Goal: Task Accomplishment & Management: Use online tool/utility

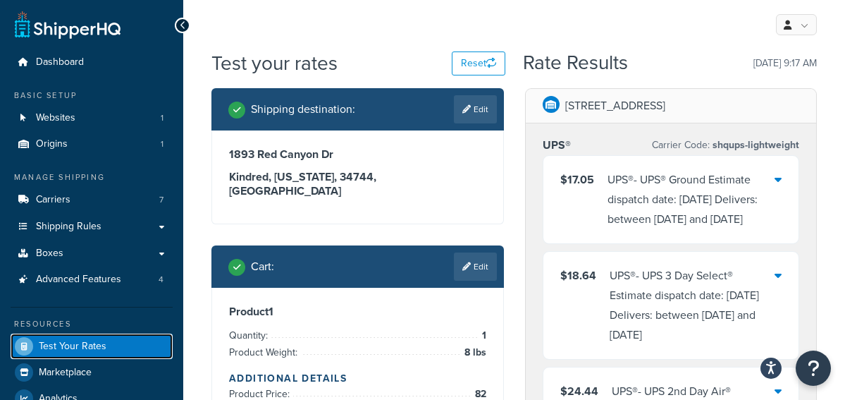
click at [82, 347] on span "Test Your Rates" at bounding box center [73, 346] width 68 height 12
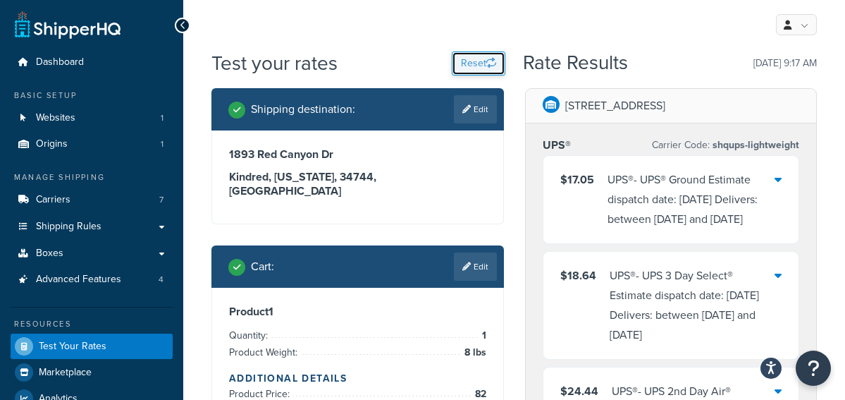
click at [473, 60] on button "Reset" at bounding box center [479, 63] width 54 height 24
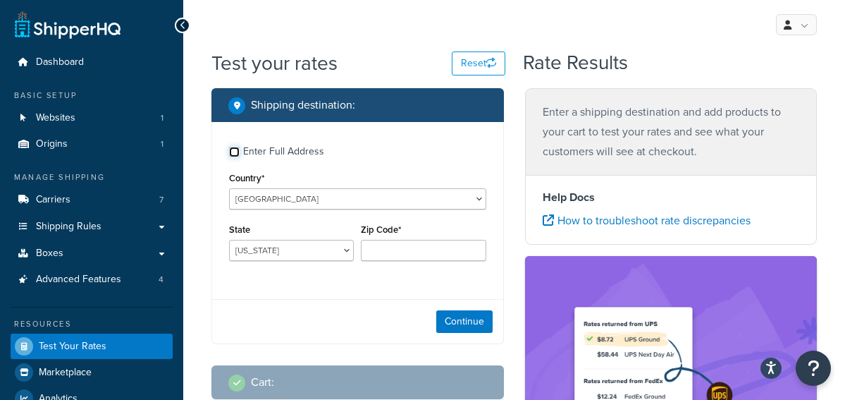
click at [235, 153] on input "Enter Full Address" at bounding box center [234, 152] width 11 height 11
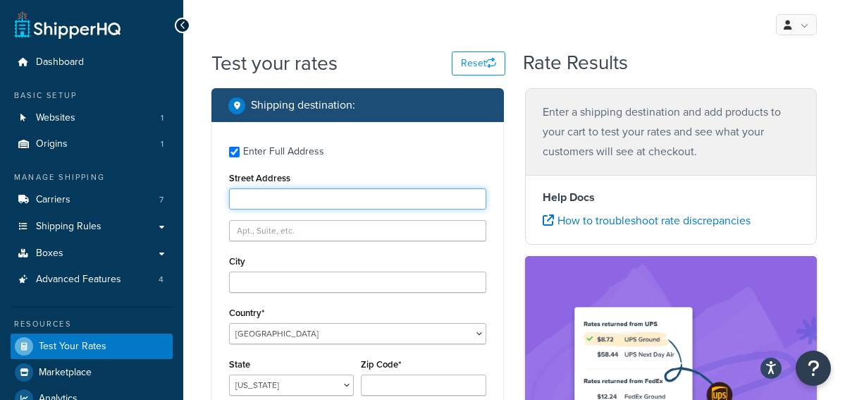
click at [281, 199] on input "Street Address" at bounding box center [357, 198] width 257 height 21
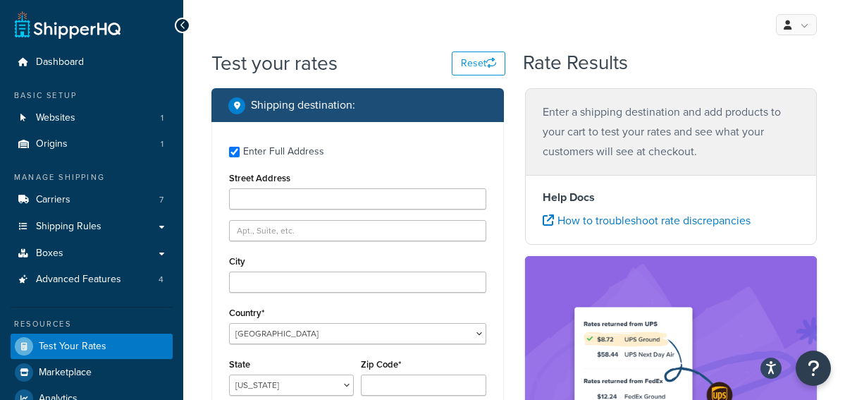
click at [412, 142] on label "Enter Full Address" at bounding box center [364, 150] width 243 height 23
click at [240, 147] on input "Enter Full Address" at bounding box center [234, 152] width 11 height 11
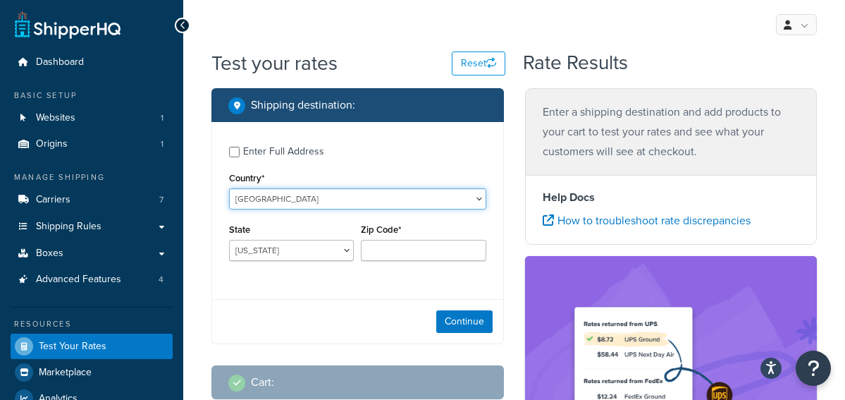
click at [261, 195] on select "[GEOGRAPHIC_DATA] [GEOGRAPHIC_DATA] [GEOGRAPHIC_DATA] [GEOGRAPHIC_DATA] [GEOGRA…" at bounding box center [357, 198] width 257 height 21
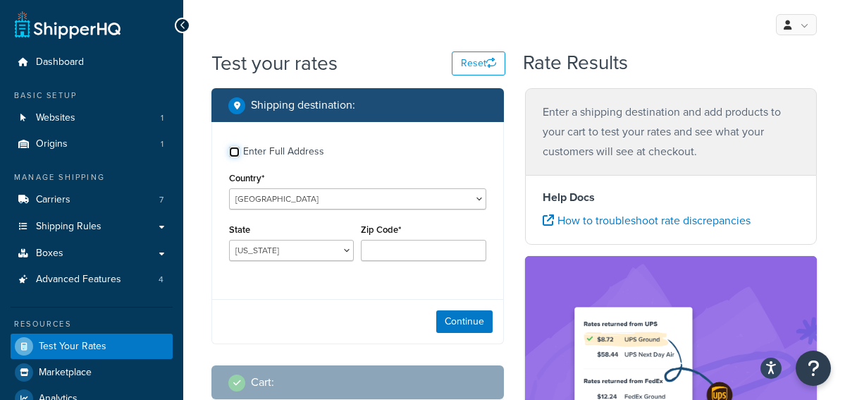
click at [235, 152] on input "Enter Full Address" at bounding box center [234, 152] width 11 height 11
checkbox input "true"
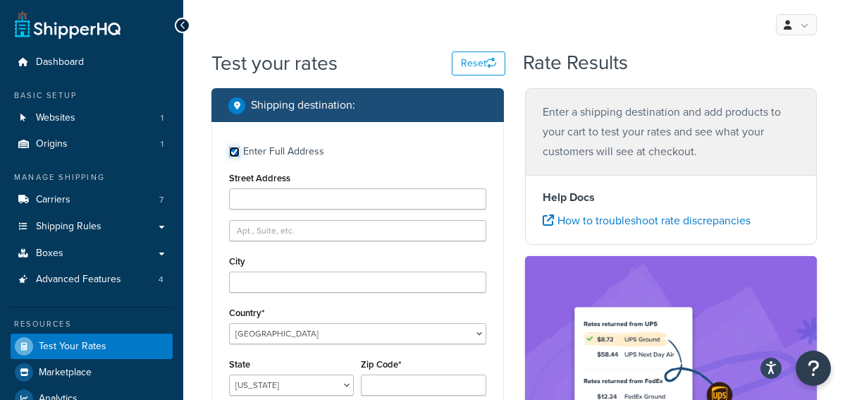
scroll to position [85, 0]
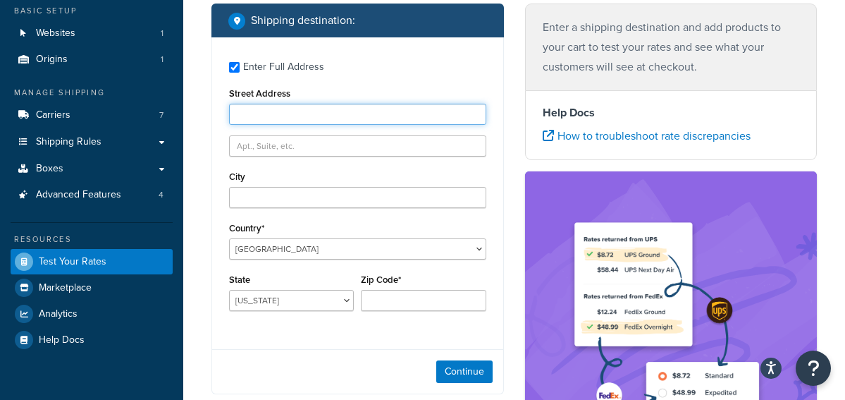
click at [282, 110] on input "Street Address" at bounding box center [357, 114] width 257 height 21
paste input "[STREET_ADDRESS]"
type input "[STREET_ADDRESS]"
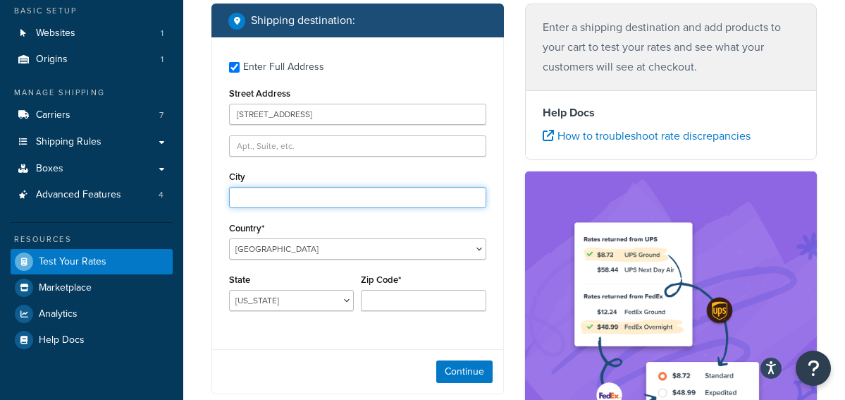
click at [280, 197] on input "City" at bounding box center [357, 197] width 257 height 21
type input "Tallahassee"
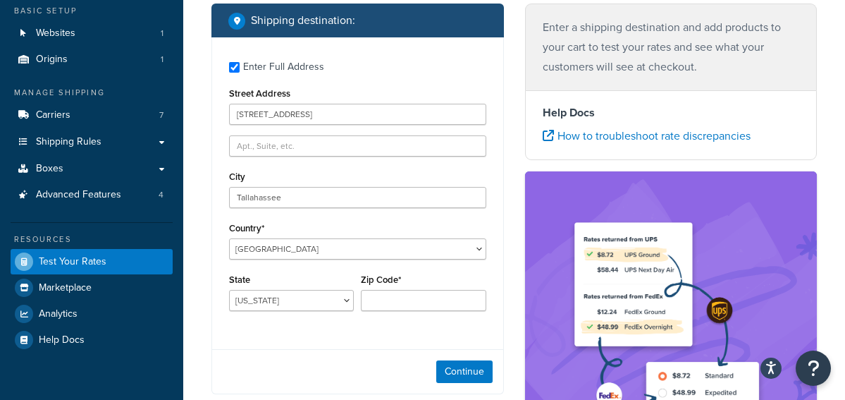
click at [300, 175] on div "City [GEOGRAPHIC_DATA]" at bounding box center [357, 187] width 257 height 41
select select "FL"
click at [229, 290] on select "[US_STATE] [US_STATE] [US_STATE] [US_STATE] [US_STATE] Armed Forces Americas Ar…" at bounding box center [291, 300] width 125 height 21
click at [394, 299] on input "Zip Code*" at bounding box center [423, 300] width 125 height 21
type input "32308"
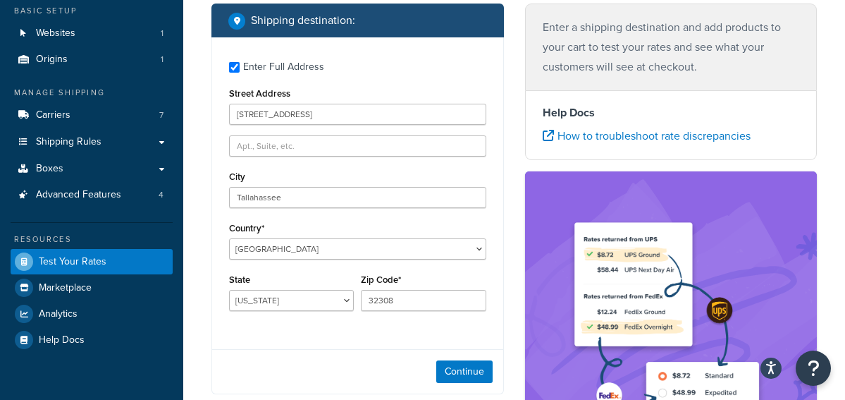
click at [196, 291] on div "Test your rates Reset Rate Results Shipping destination : Enter Full Address St…" at bounding box center [514, 323] width 662 height 717
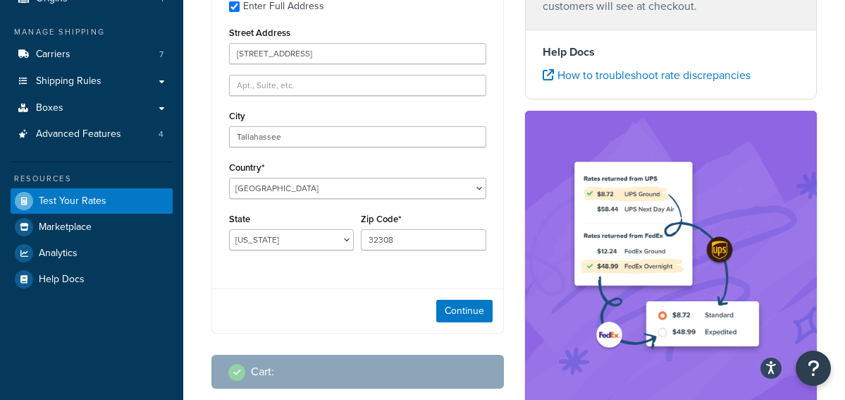
scroll to position [169, 0]
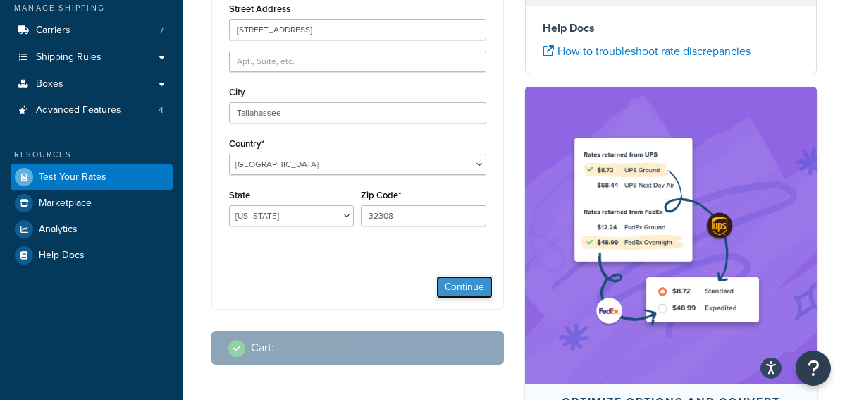
click at [478, 290] on button "Continue" at bounding box center [464, 287] width 56 height 23
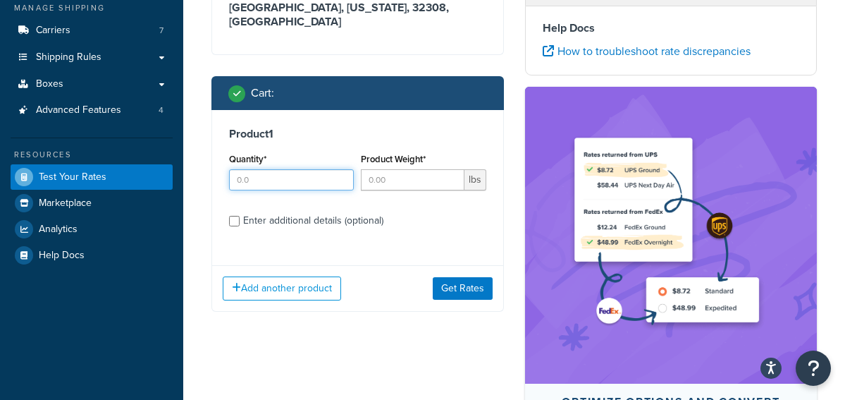
click at [252, 169] on input "Quantity*" at bounding box center [291, 179] width 125 height 21
type input "4"
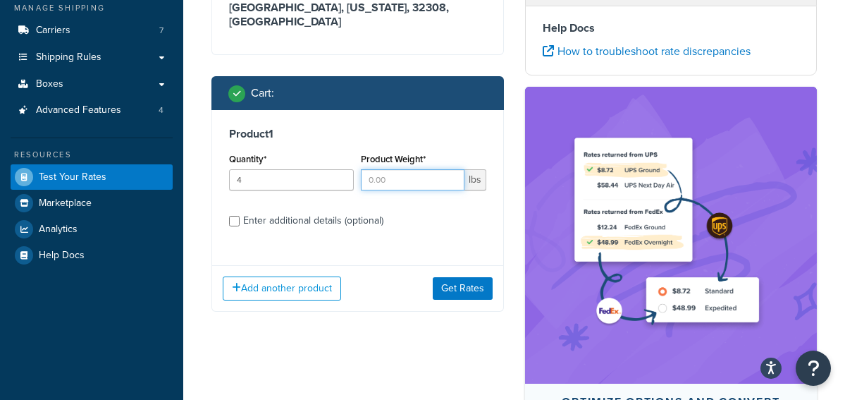
click at [383, 169] on input "Product Weight*" at bounding box center [412, 179] width 103 height 21
type input "0.01"
click at [236, 216] on input "Enter additional details (optional)" at bounding box center [234, 221] width 11 height 11
checkbox input "true"
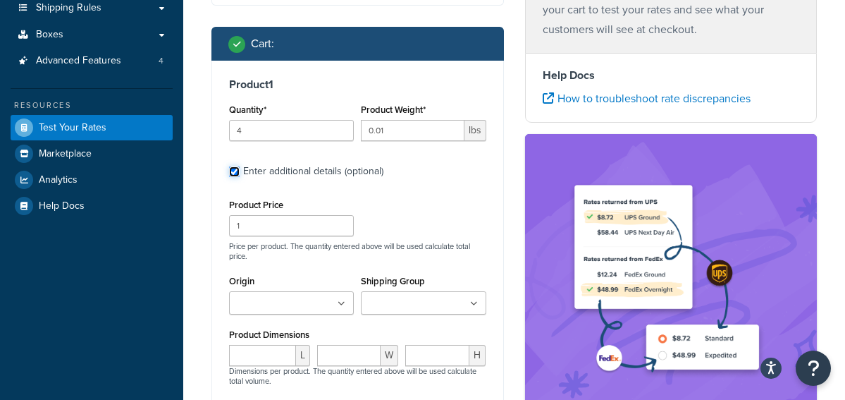
scroll to position [338, 0]
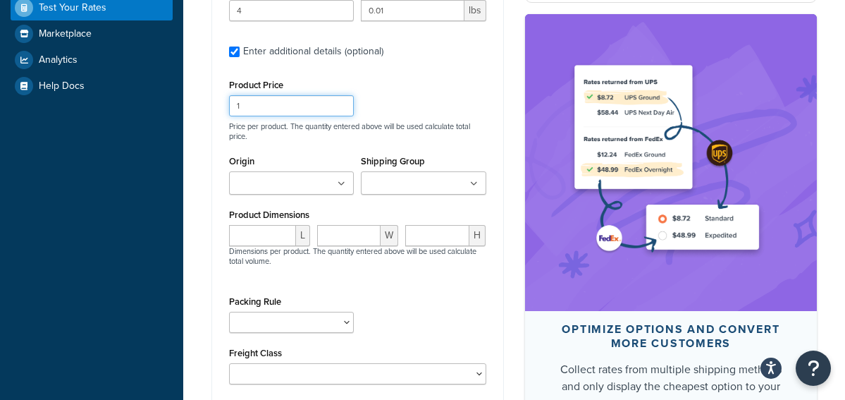
click at [259, 95] on input "1" at bounding box center [291, 105] width 125 height 21
type input "4.52"
click at [304, 176] on input "Origin" at bounding box center [295, 184] width 125 height 16
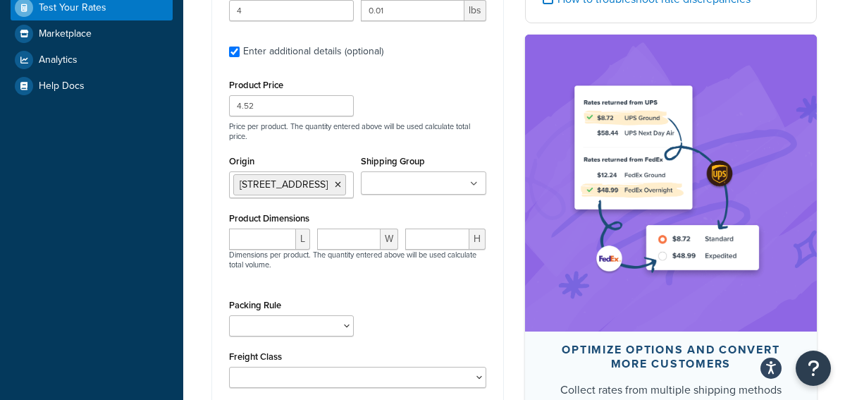
click at [433, 176] on input "Shipping Group" at bounding box center [427, 184] width 125 height 16
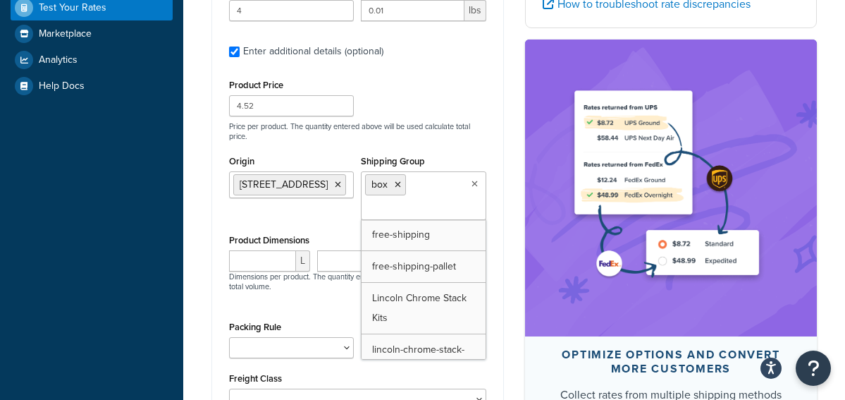
click at [218, 176] on div "Product 1 Quantity* 4 Product Weight* 0.01 lbs Enter additional details (option…" at bounding box center [357, 189] width 291 height 496
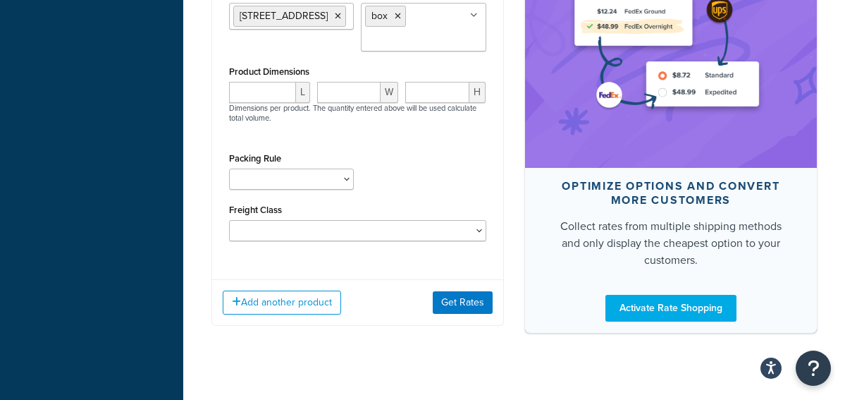
scroll to position [507, 0]
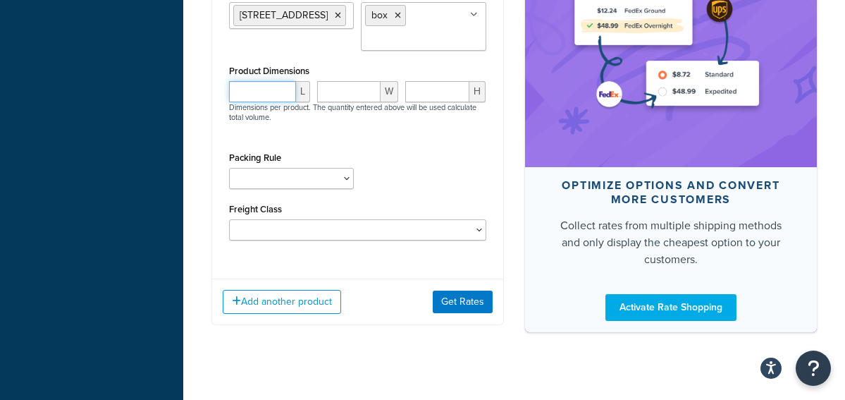
click at [254, 84] on input "number" at bounding box center [262, 91] width 67 height 21
type input "3"
click at [352, 85] on input "number" at bounding box center [348, 91] width 63 height 21
type input "3"
click at [431, 82] on input "number" at bounding box center [437, 91] width 65 height 21
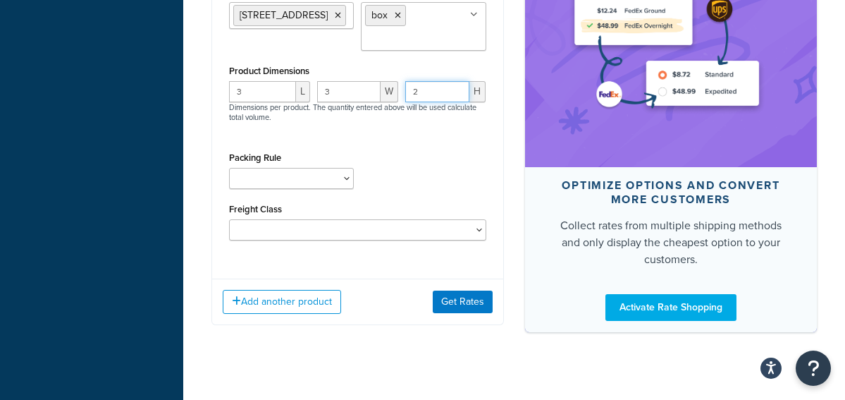
type input "2"
drag, startPoint x: 312, startPoint y: 164, endPoint x: 425, endPoint y: 155, distance: 113.1
click at [425, 155] on div "Packing Rule Pack Separately Ship ALL Use Fedex One Rate Boxes" at bounding box center [358, 173] width 264 height 51
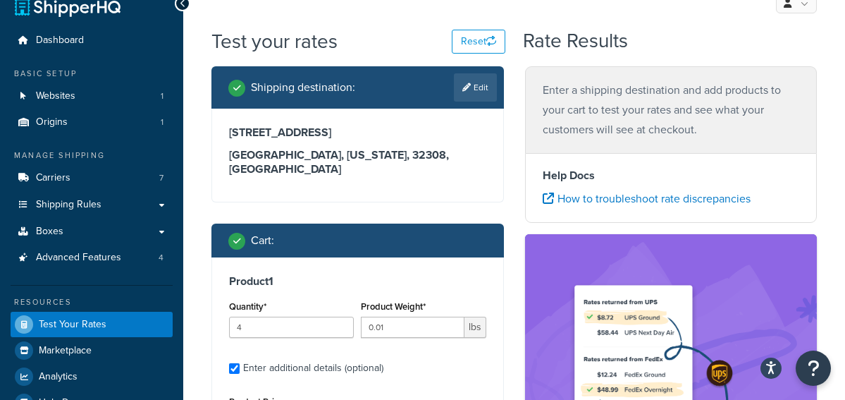
scroll to position [0, 0]
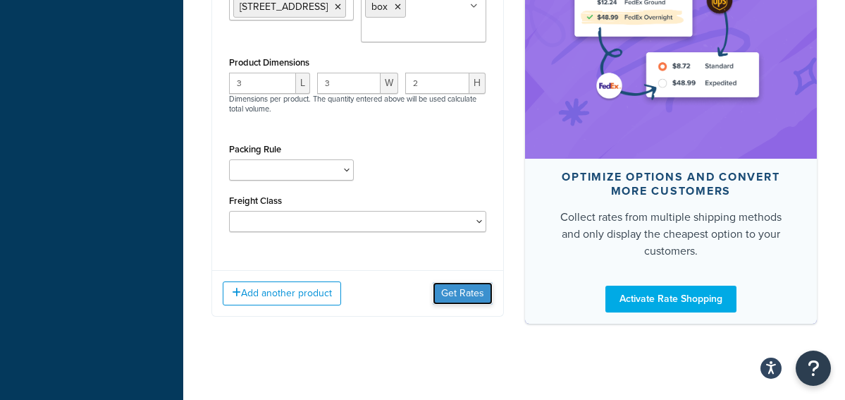
click at [441, 282] on button "Get Rates" at bounding box center [463, 293] width 60 height 23
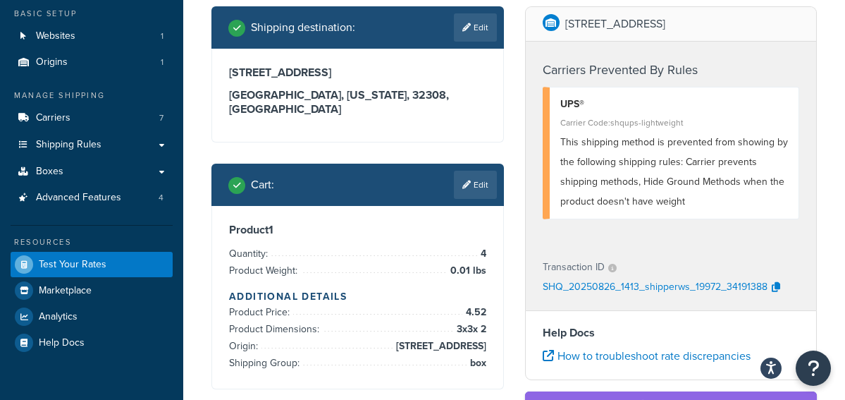
scroll to position [169, 0]
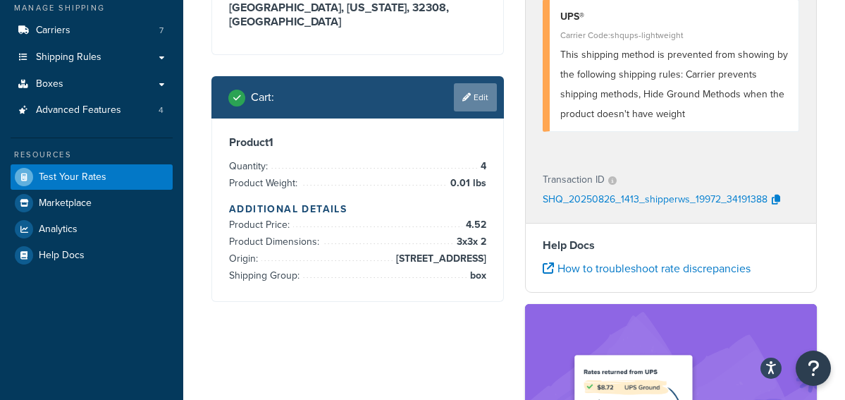
click at [474, 83] on link "Edit" at bounding box center [475, 97] width 43 height 28
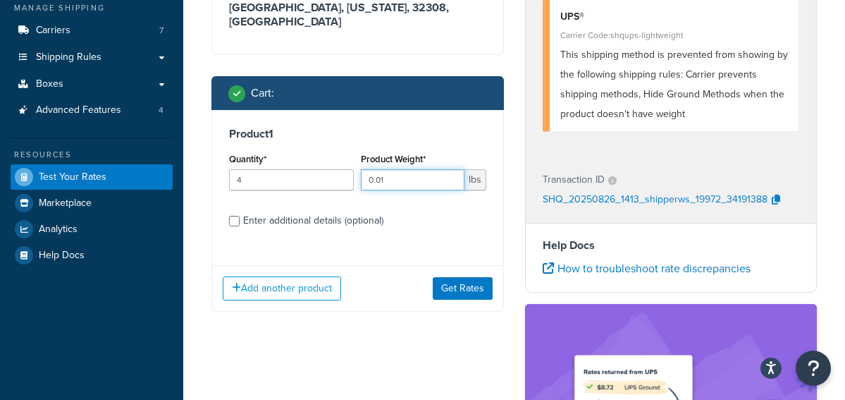
click at [378, 169] on input "0.01" at bounding box center [412, 179] width 103 height 21
type input "1"
click at [235, 216] on input "Enter additional details (optional)" at bounding box center [234, 221] width 11 height 11
checkbox input "true"
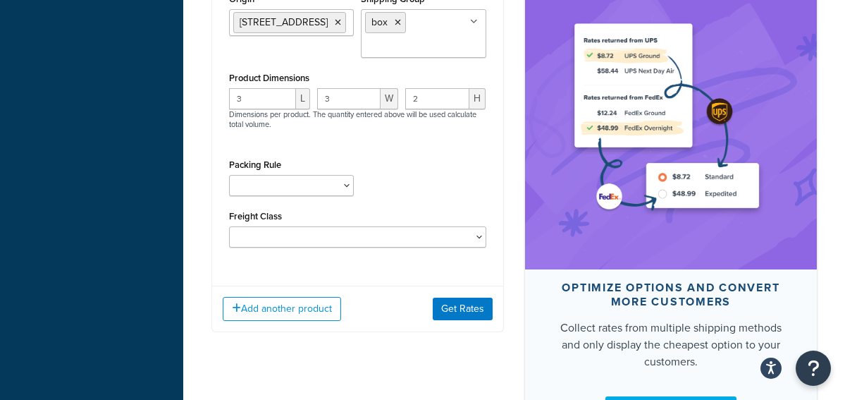
scroll to position [507, 0]
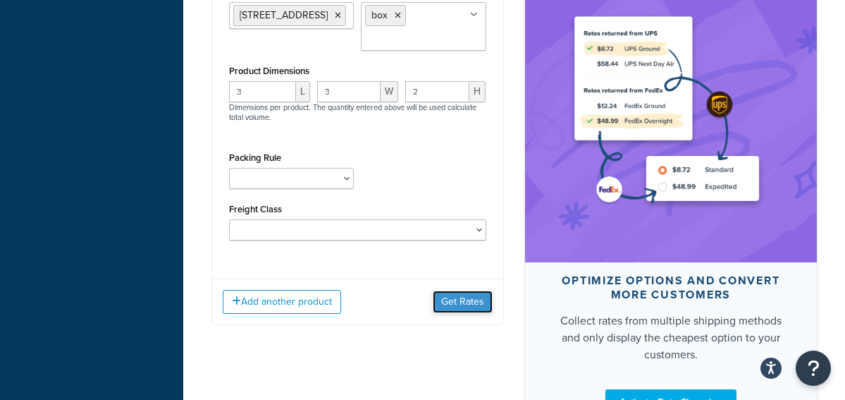
click at [448, 295] on button "Get Rates" at bounding box center [463, 301] width 60 height 23
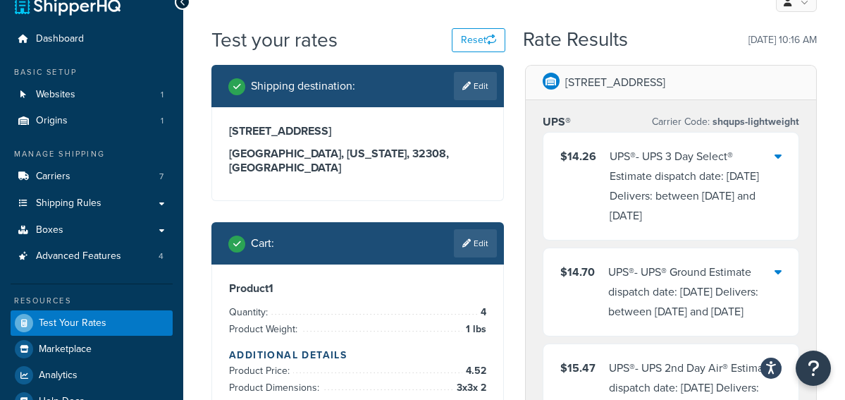
scroll to position [0, 0]
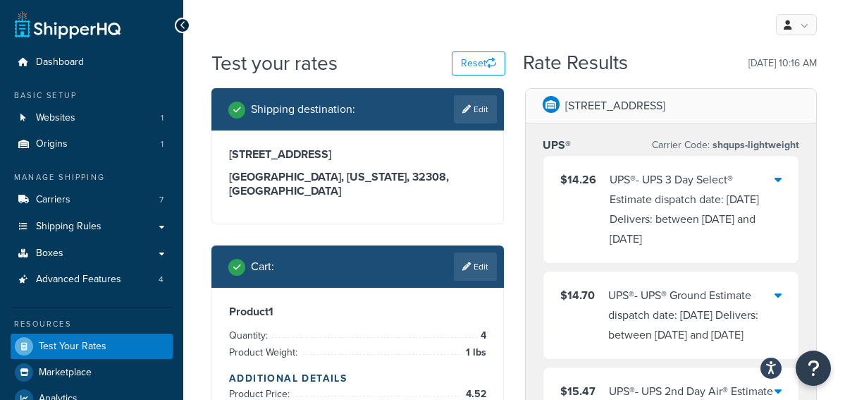
click at [771, 179] on div "UPS® - UPS 3 Day Select® Estimate dispatch date: [DATE] Delivers: between [DATE…" at bounding box center [693, 209] width 166 height 79
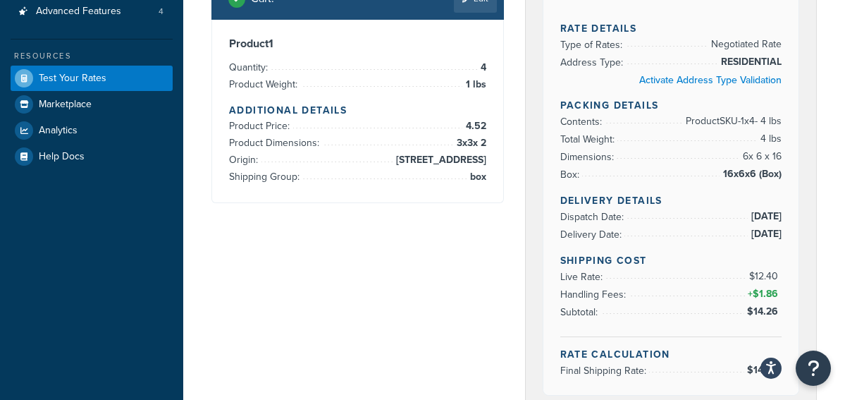
scroll to position [254, 0]
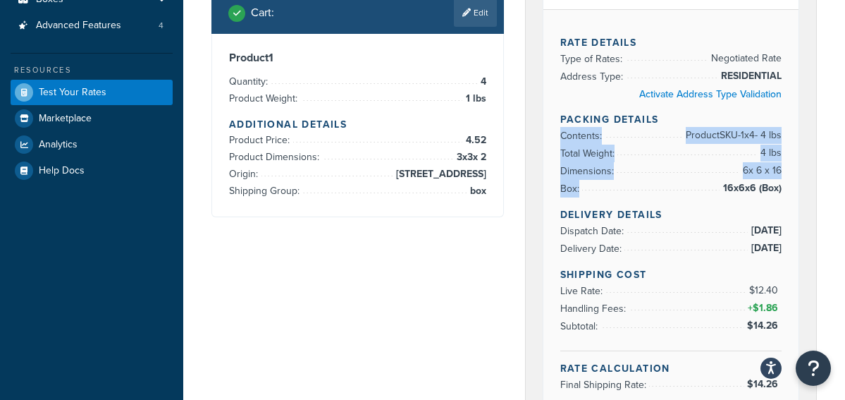
drag, startPoint x: 787, startPoint y: 173, endPoint x: 559, endPoint y: 120, distance: 234.4
click at [559, 120] on div "Rate Details Type of Rates: Negotiated Rate Address Type: RESIDENTIAL Activate …" at bounding box center [671, 209] width 256 height 400
copy ul "Contents: Product SKU-1 x 4 - 4 lbs Total Weight: 4 lbs Dimensions: 6 x 6 x 16 …"
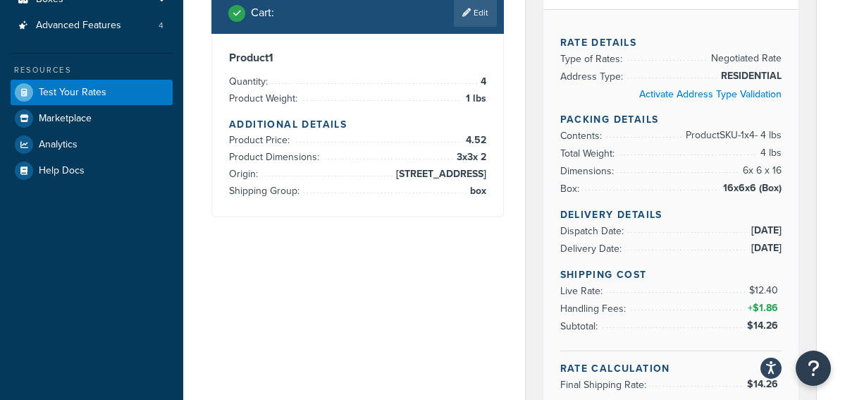
click at [751, 180] on span "16x6x6 (Box)" at bounding box center [751, 188] width 62 height 17
